Goal: Task Accomplishment & Management: Manage account settings

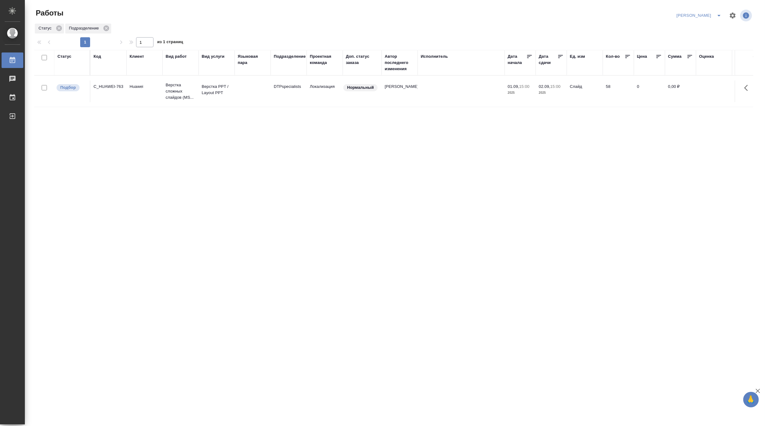
click at [717, 13] on icon "split button" at bounding box center [718, 15] width 7 height 7
click at [701, 28] on li "[PERSON_NAME] работе" at bounding box center [695, 28] width 60 height 10
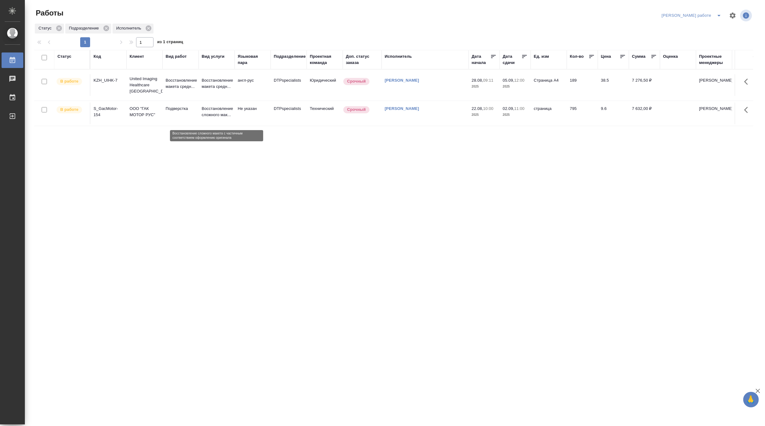
click at [207, 114] on p "Восстановление сложного мак..." at bounding box center [217, 112] width 30 height 12
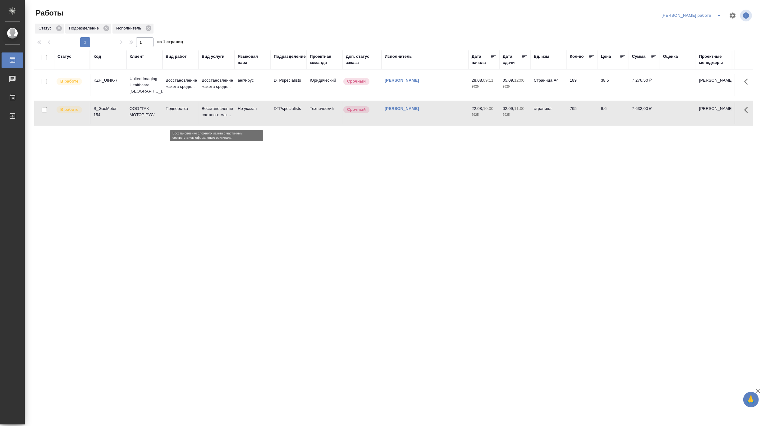
click at [207, 114] on p "Восстановление сложного мак..." at bounding box center [217, 112] width 30 height 12
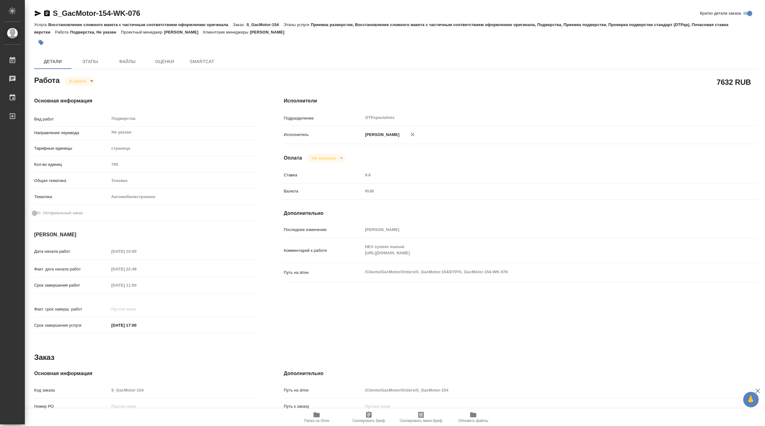
type textarea "x"
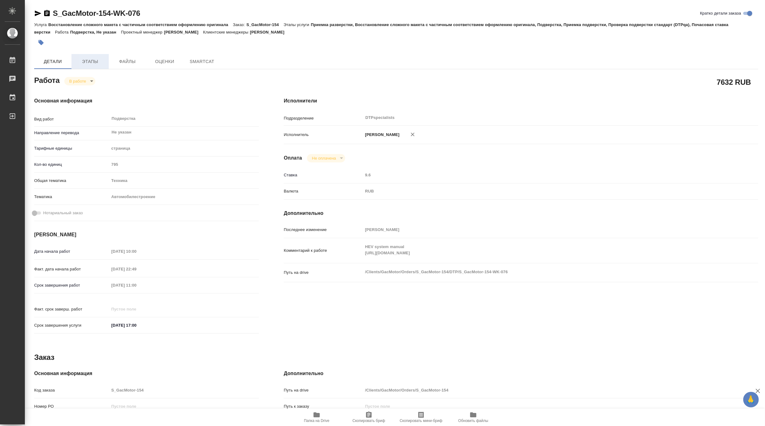
type textarea "x"
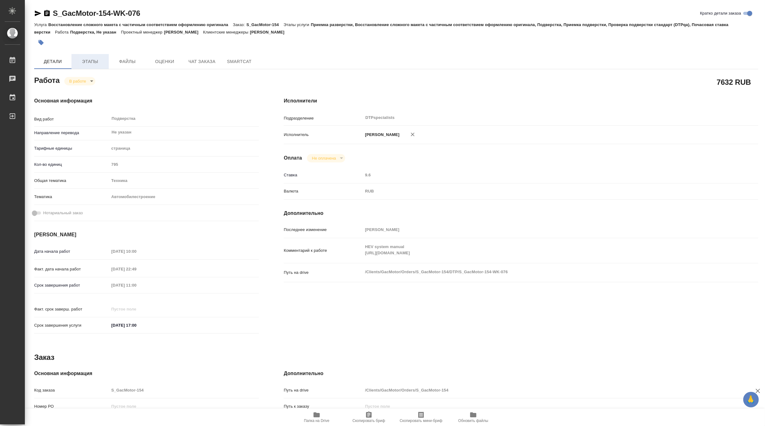
type textarea "x"
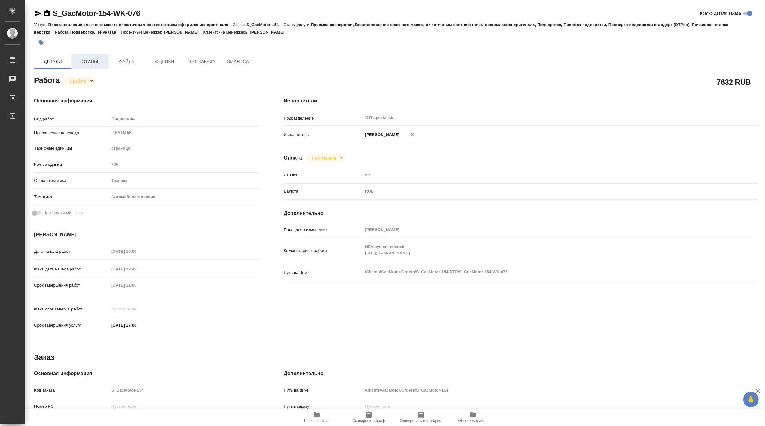
click at [88, 61] on span "Этапы" at bounding box center [90, 62] width 30 height 8
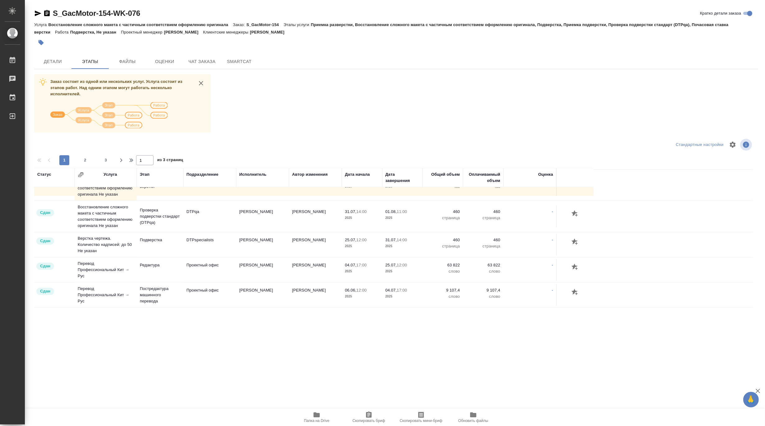
scroll to position [631, 0]
click at [83, 154] on div at bounding box center [396, 153] width 724 height 3
click at [83, 157] on span "2" at bounding box center [85, 160] width 10 height 6
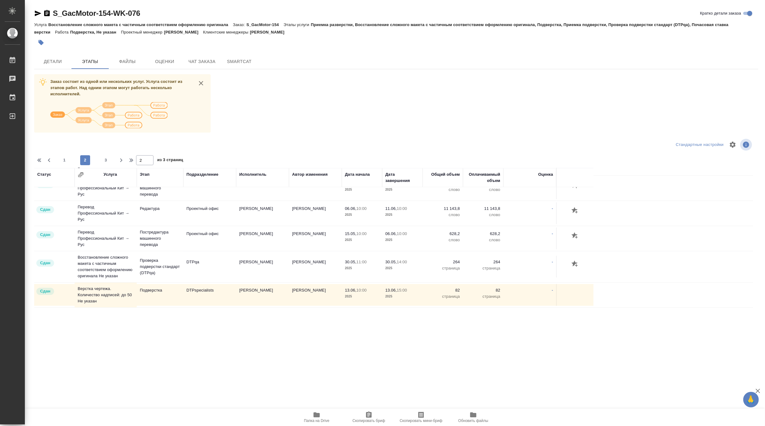
scroll to position [609, 0]
click at [102, 158] on span "3" at bounding box center [106, 160] width 10 height 6
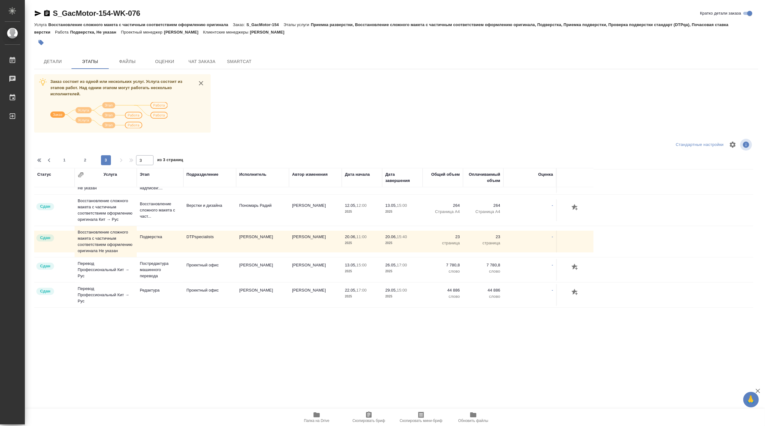
scroll to position [457, 0]
click at [66, 162] on span "1" at bounding box center [64, 160] width 10 height 6
type input "1"
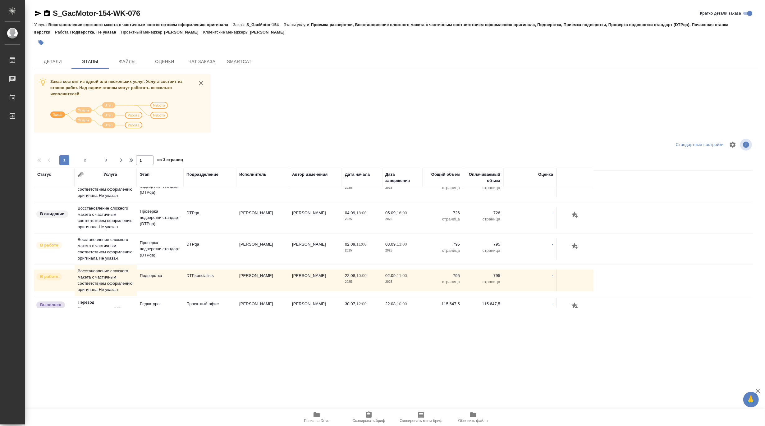
scroll to position [138, 0]
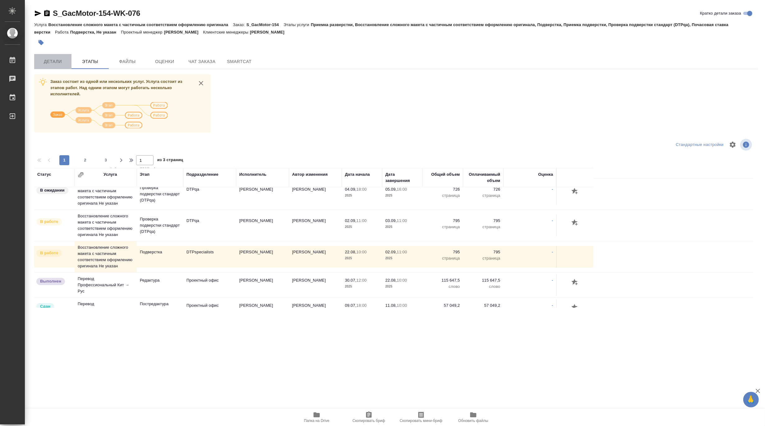
click at [59, 58] on span "Детали" at bounding box center [53, 62] width 30 height 8
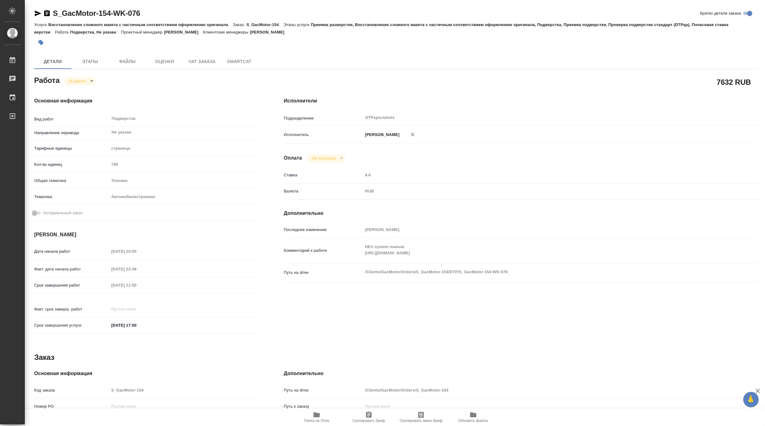
type textarea "x"
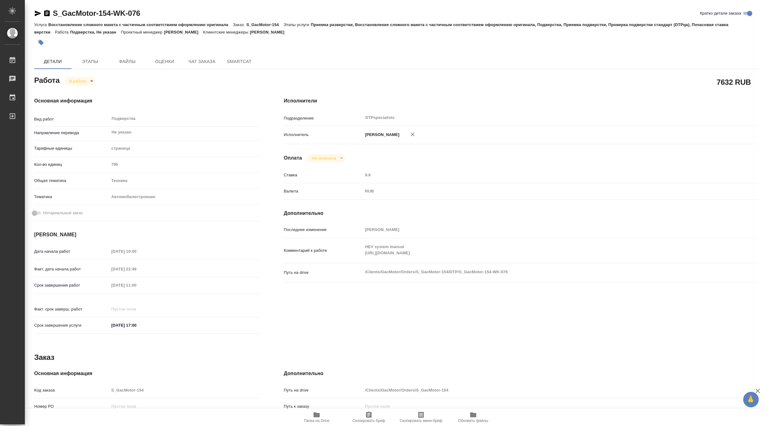
type textarea "x"
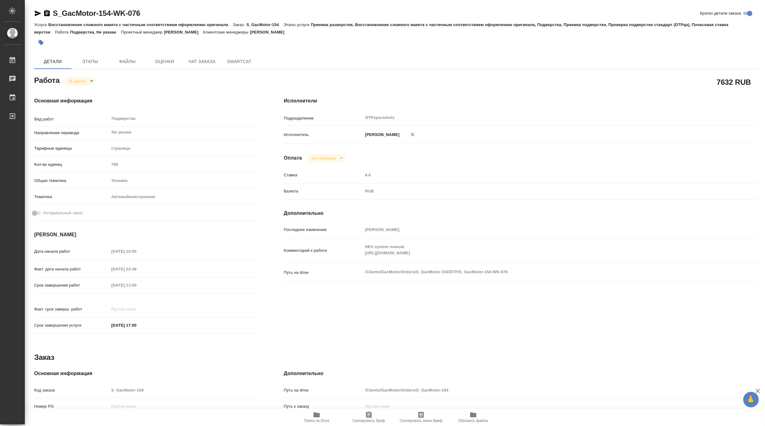
type textarea "x"
